Goal: Browse casually: Explore the website without a specific task or goal

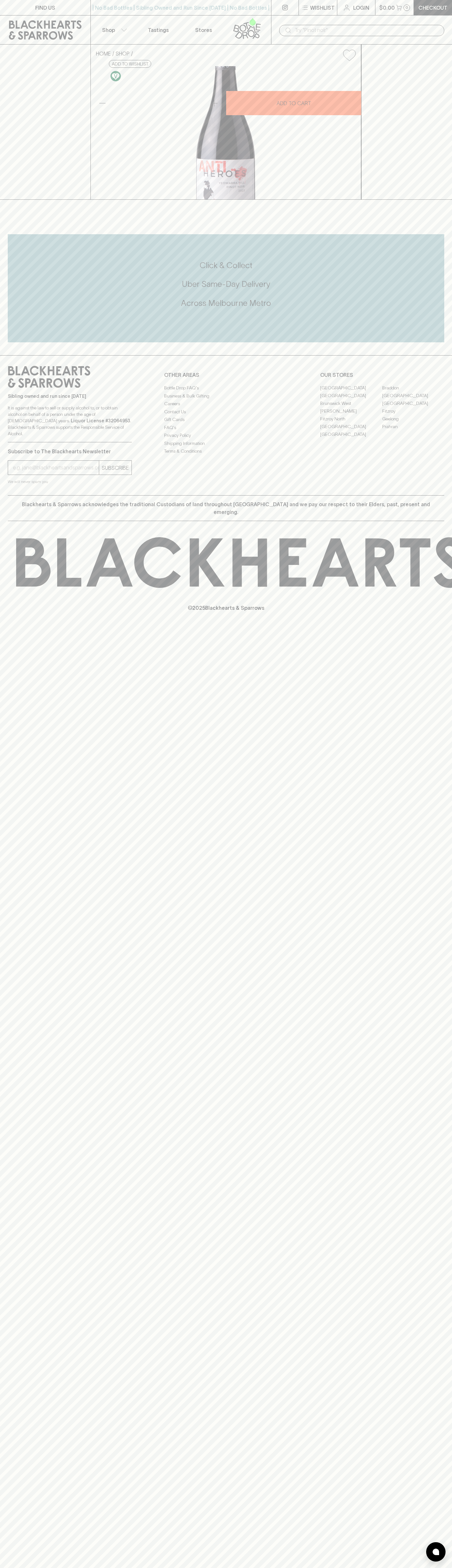
click at [351, 399] on link "[GEOGRAPHIC_DATA]" at bounding box center [351, 395] width 62 height 8
click at [306, 13] on button "Wishlist" at bounding box center [317, 7] width 38 height 15
click at [441, 1261] on div at bounding box center [226, 784] width 452 height 1568
click at [96, 1567] on html "FIND US | No Bad Bottles | Sibling Owned and Run Since [DATE] | No Bad Bottles …" at bounding box center [226, 784] width 452 height 1568
click at [7, 778] on div at bounding box center [226, 784] width 452 height 1568
